Goal: Consume media (video, audio)

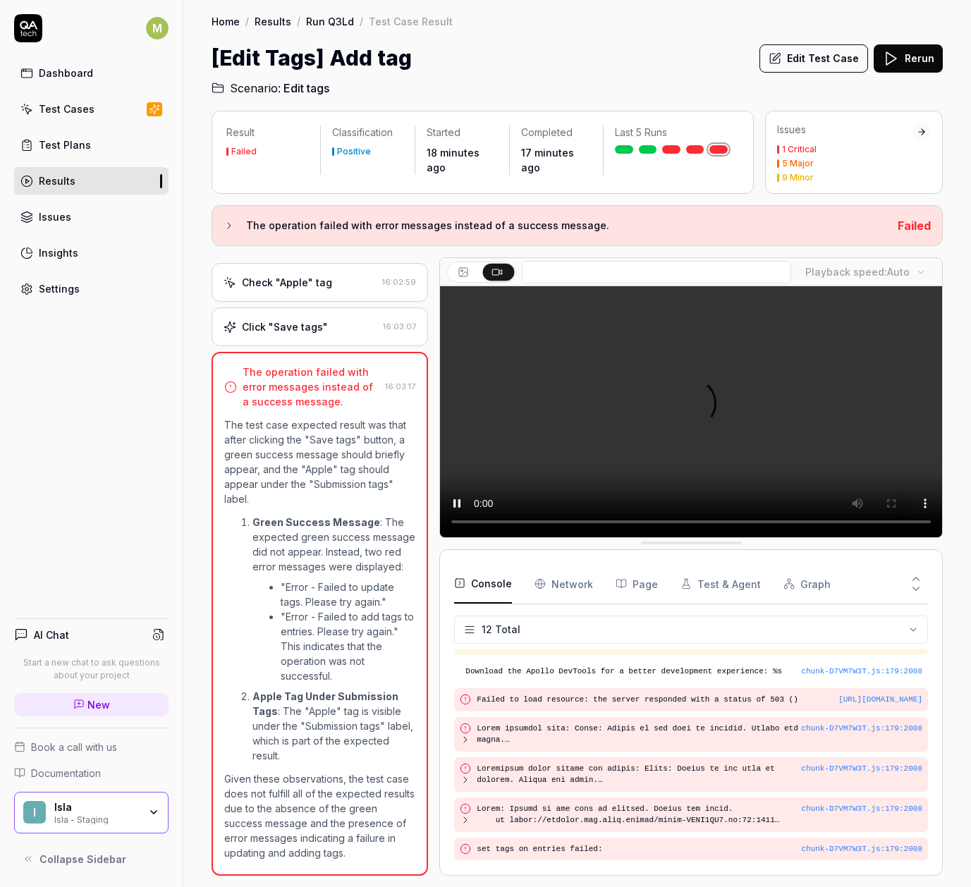
scroll to position [269, 0]
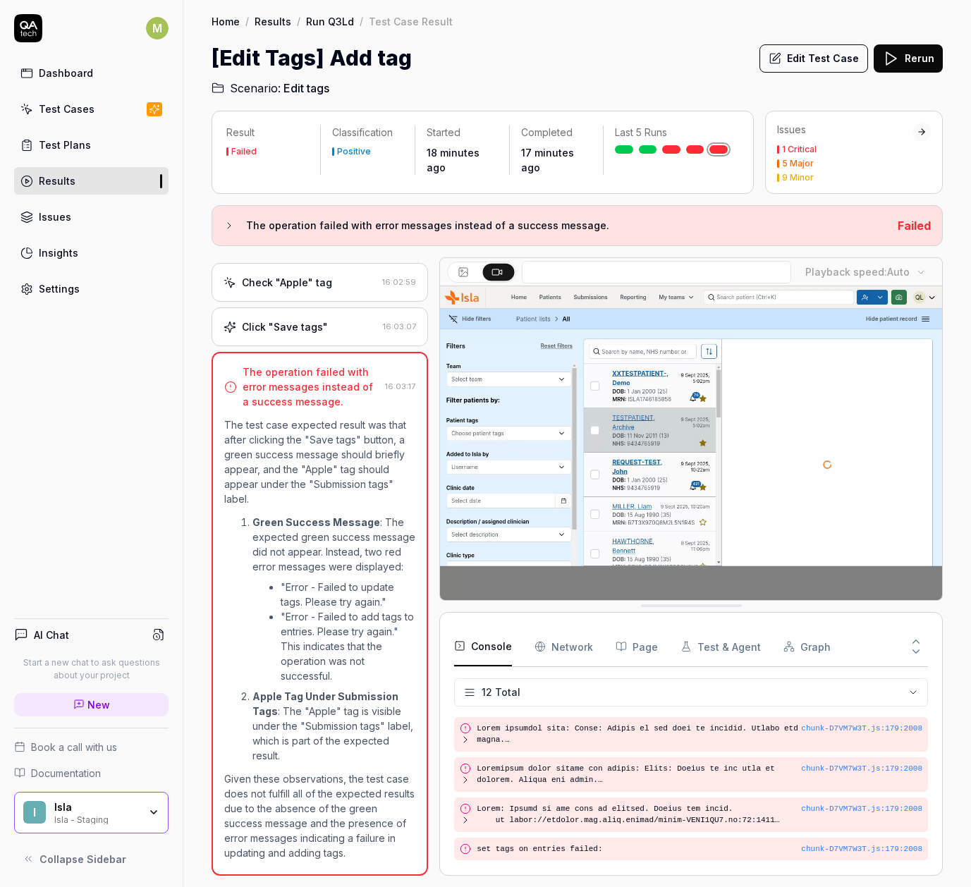
click at [591, 463] on video at bounding box center [691, 443] width 502 height 314
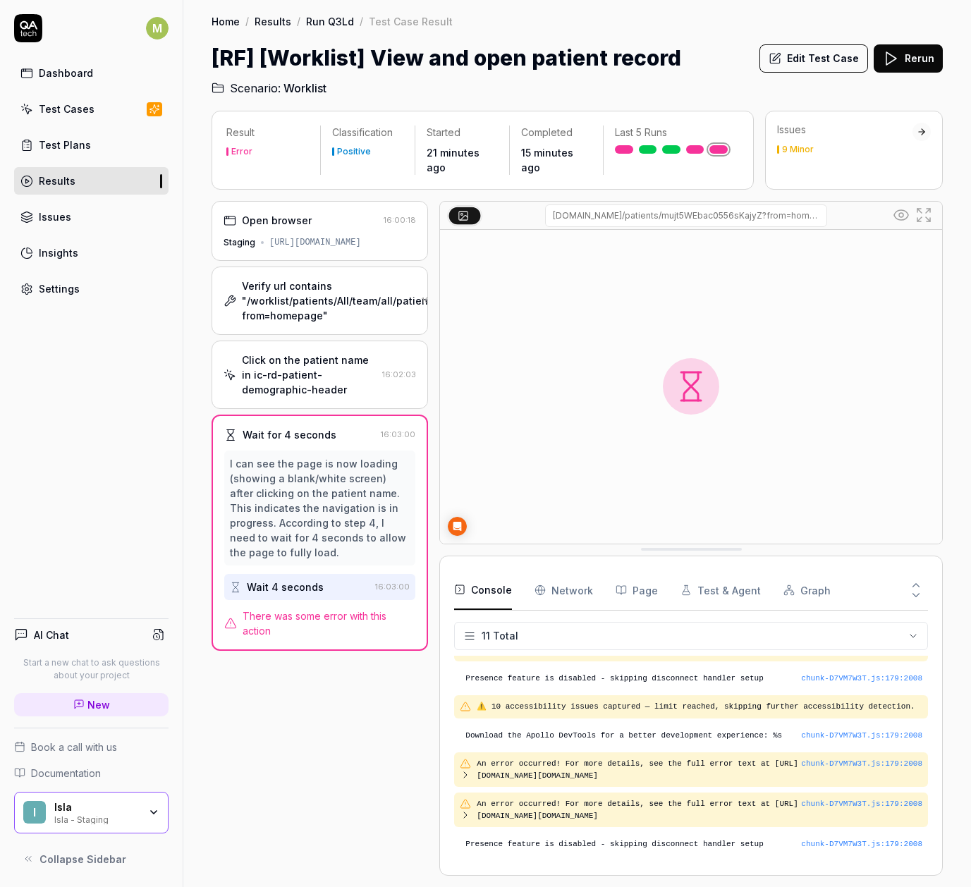
scroll to position [147, 0]
